Goal: Transaction & Acquisition: Purchase product/service

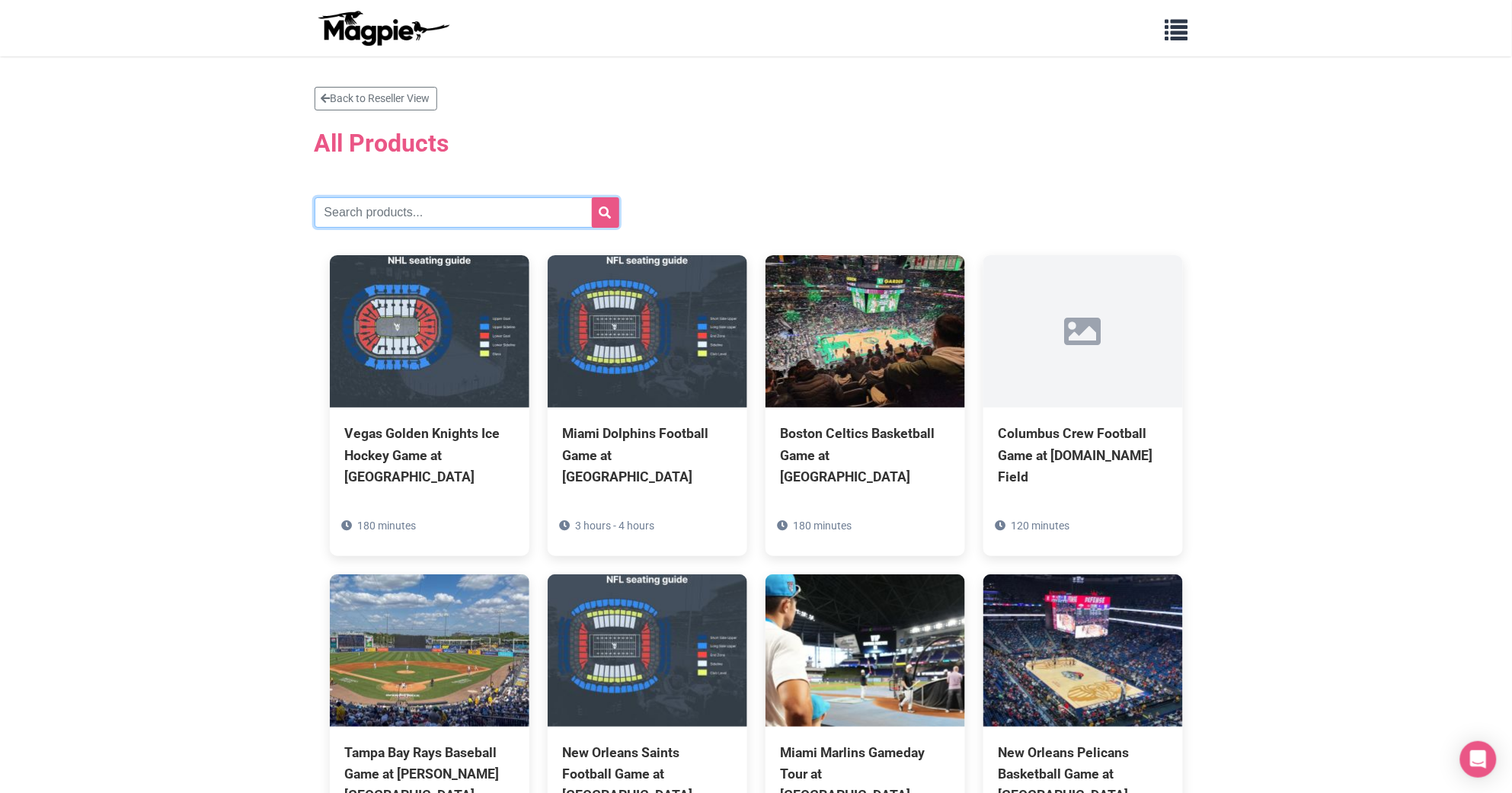
click at [405, 209] on input "text" at bounding box center [467, 213] width 305 height 30
paste input "[GEOGRAPHIC_DATA]"
type input "[GEOGRAPHIC_DATA]"
click at [606, 209] on icon "submit" at bounding box center [606, 212] width 13 height 13
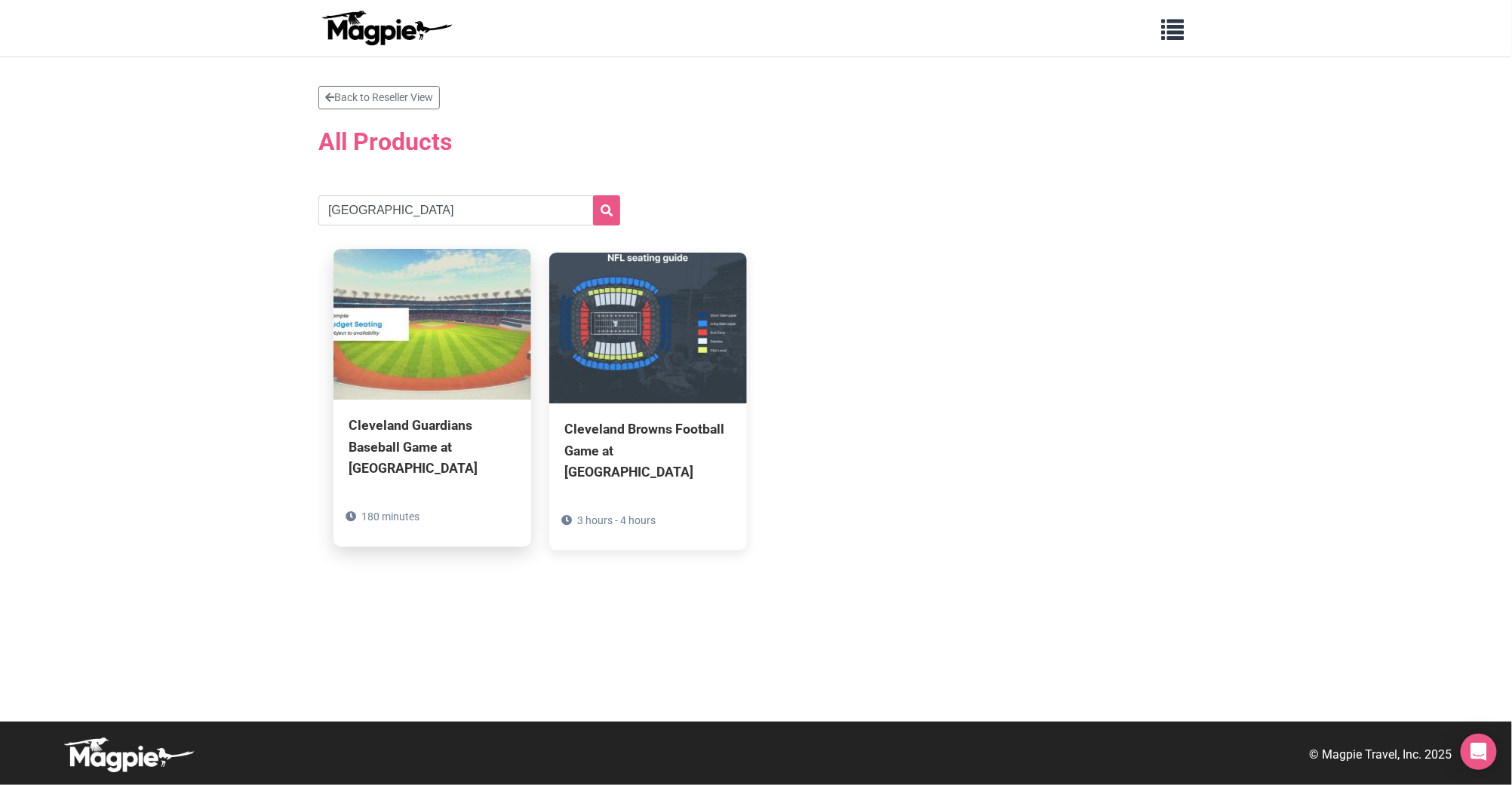
click at [408, 359] on img at bounding box center [432, 324] width 197 height 151
